Goal: Check status

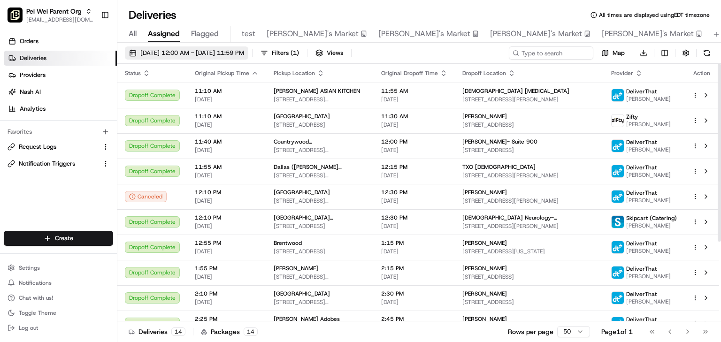
click at [173, 49] on span "08/21/2025 12:00 AM - 08/21/2025 11:59 PM" at bounding box center [192, 53] width 104 height 8
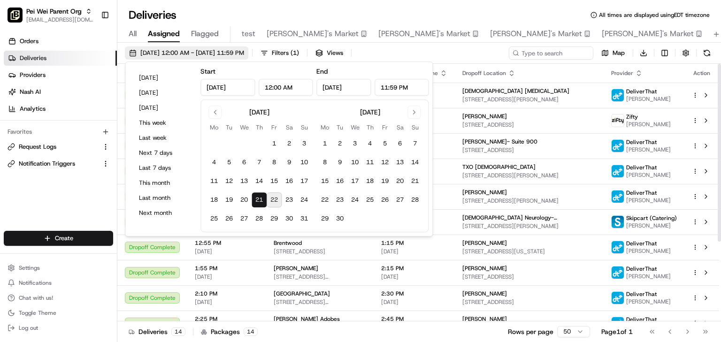
type input "Aug 21, 2025"
type input "12:00 AM"
type input "Aug 21, 2025"
type input "11:59 PM"
click at [231, 216] on button "26" at bounding box center [228, 218] width 15 height 15
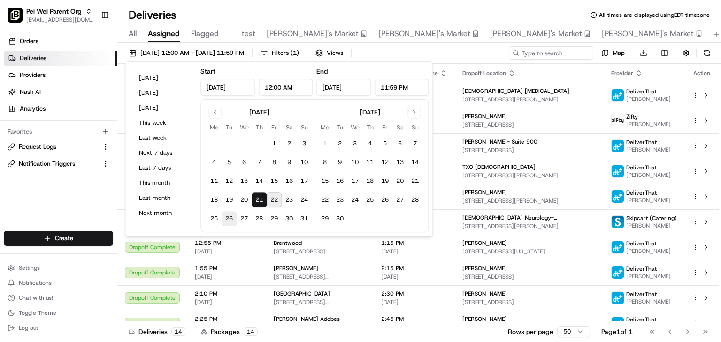
type input "Aug 26, 2025"
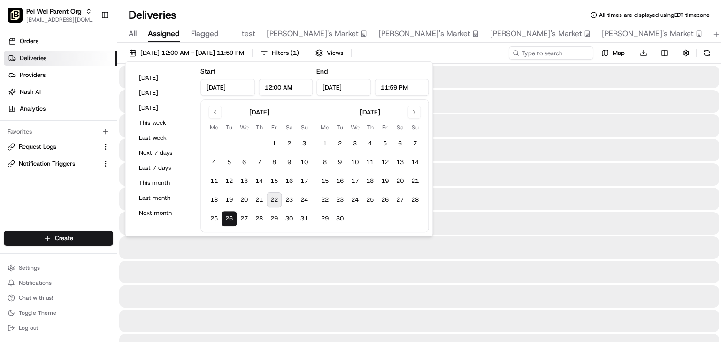
click at [528, 4] on div "Deliveries All times are displayed using EDT timezone All Assigned Flagged test…" at bounding box center [418, 171] width 603 height 342
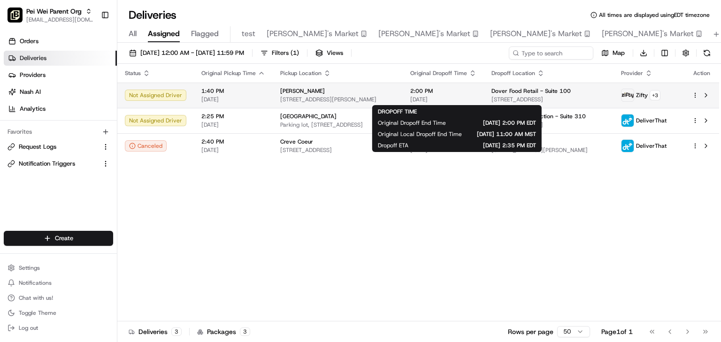
click at [442, 90] on span "2:00 PM" at bounding box center [443, 91] width 66 height 8
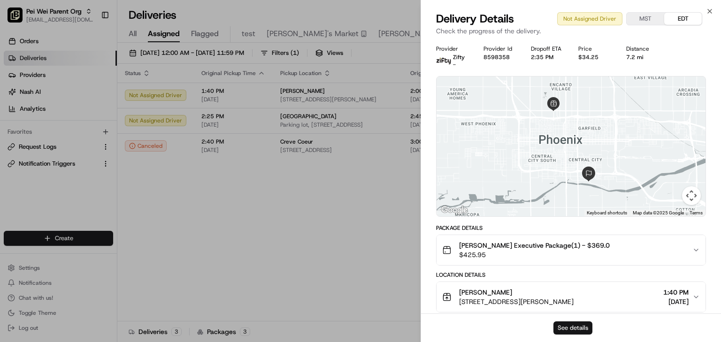
click at [575, 325] on button "See details" at bounding box center [572, 327] width 39 height 13
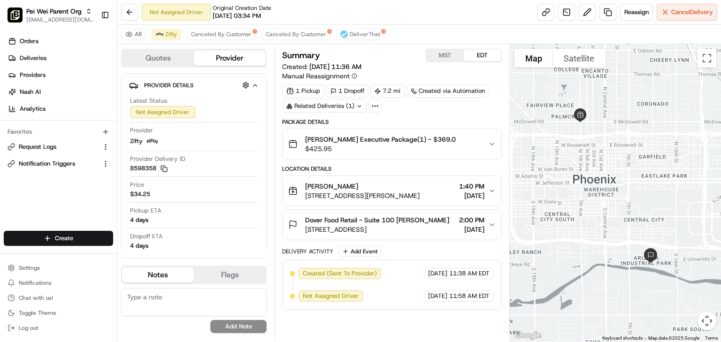
click at [447, 52] on button "MST" at bounding box center [445, 55] width 38 height 12
click at [491, 190] on icon "button" at bounding box center [492, 191] width 8 height 8
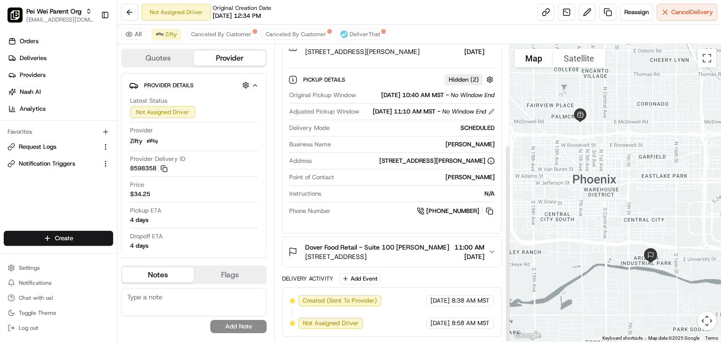
scroll to position [150, 0]
click at [490, 253] on icon "button" at bounding box center [492, 252] width 8 height 8
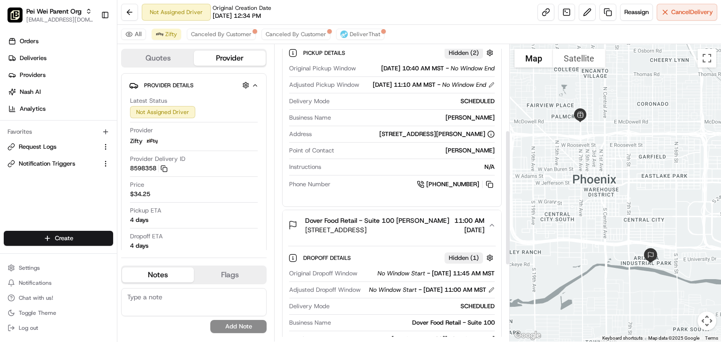
scroll to position [188, 0]
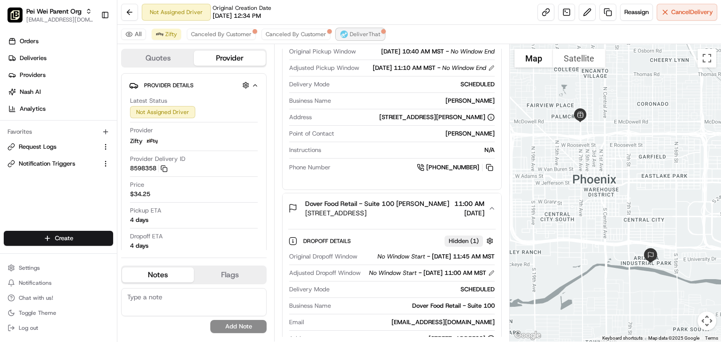
click at [350, 30] on button "DeliverThat" at bounding box center [360, 34] width 48 height 11
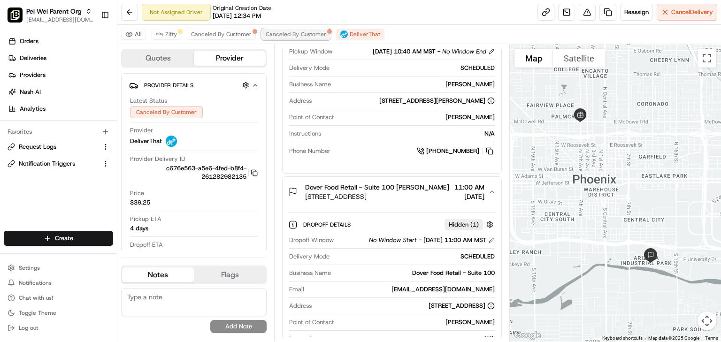
click at [301, 29] on button "Canceled By Customer" at bounding box center [295, 34] width 69 height 11
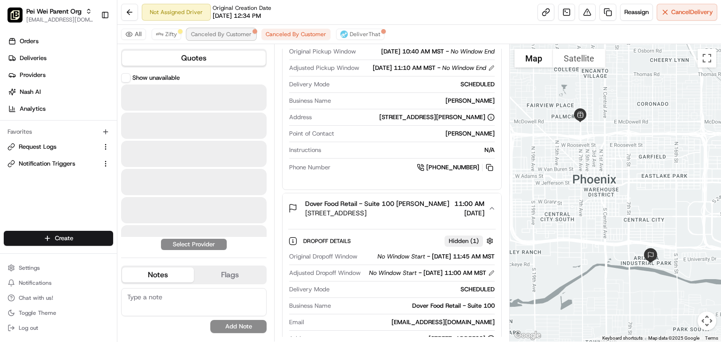
click at [217, 30] on button "Canceled By Customer" at bounding box center [221, 34] width 69 height 11
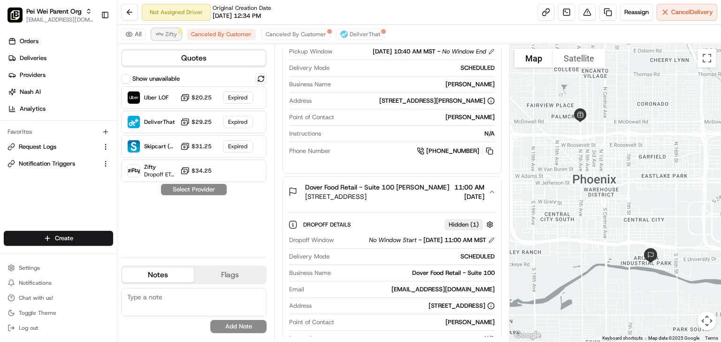
click at [167, 31] on span "Zifty" at bounding box center [171, 34] width 12 height 8
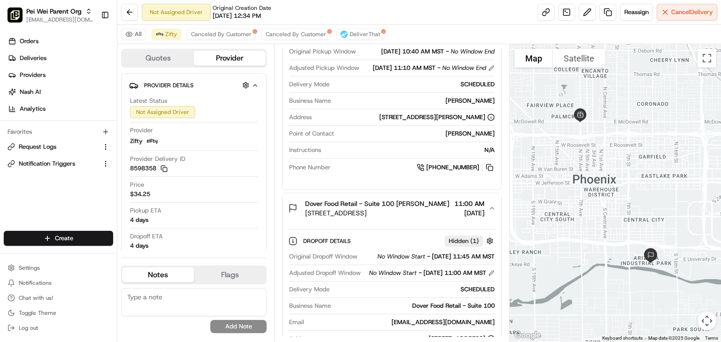
drag, startPoint x: 638, startPoint y: 38, endPoint x: 636, endPoint y: 32, distance: 5.8
click at [636, 34] on div "All Zifty Canceled By Customer Canceled By Customer DeliverThat" at bounding box center [418, 34] width 603 height 19
